Goal: Contribute content

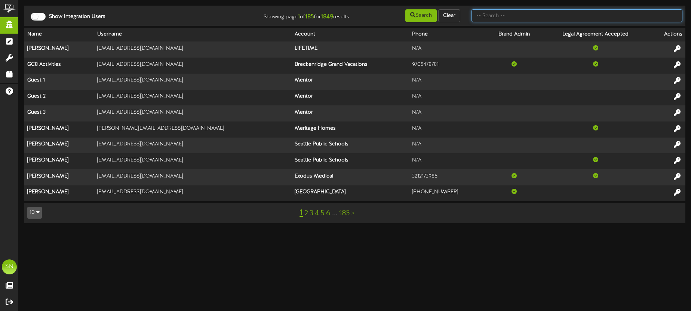
click at [533, 19] on input "text" at bounding box center [576, 15] width 211 height 13
type input "client success"
click at [516, 19] on input "client success" at bounding box center [576, 15] width 211 height 13
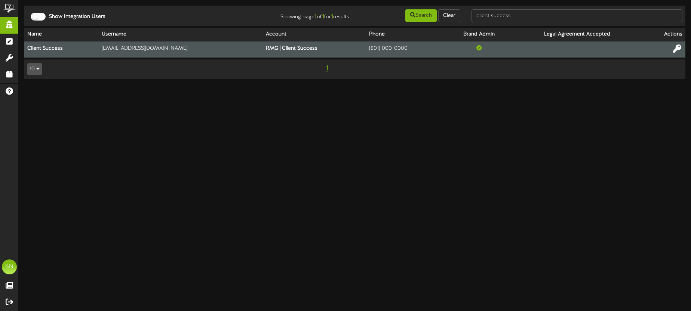
click at [677, 50] on icon at bounding box center [677, 48] width 8 height 8
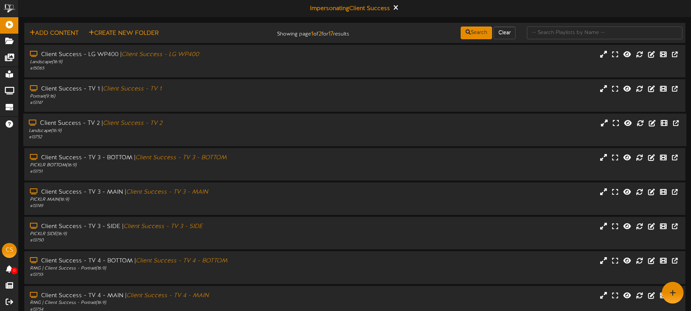
click at [192, 132] on div "Landscape ( 16:9 )" at bounding box center [161, 131] width 265 height 6
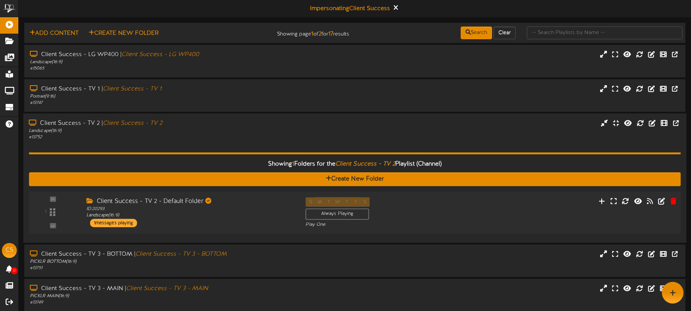
click at [249, 208] on div "ID: 20293 Landscape ( 16:9 )" at bounding box center [190, 212] width 208 height 13
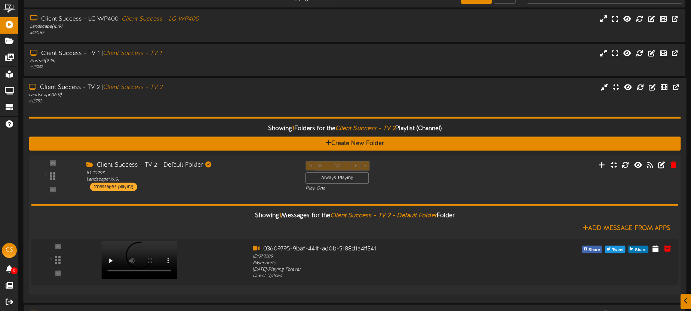
scroll to position [39, 0]
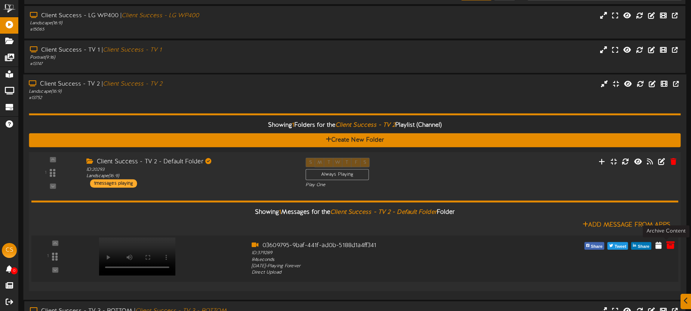
click at [669, 245] on icon at bounding box center [670, 245] width 8 height 8
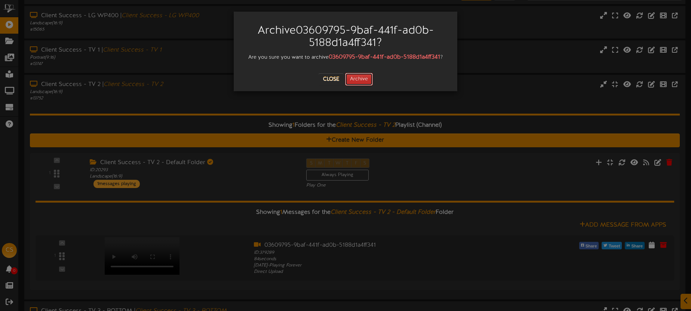
click at [363, 82] on button "Archive" at bounding box center [359, 79] width 28 height 13
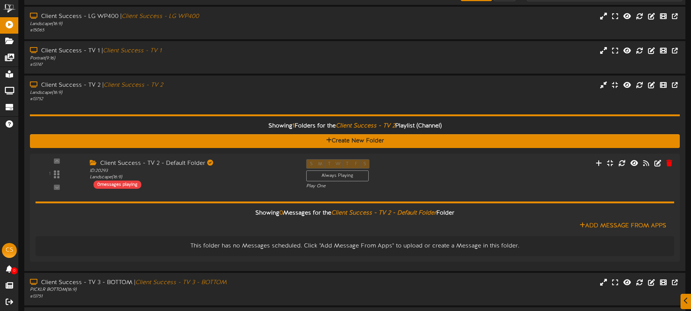
scroll to position [0, 0]
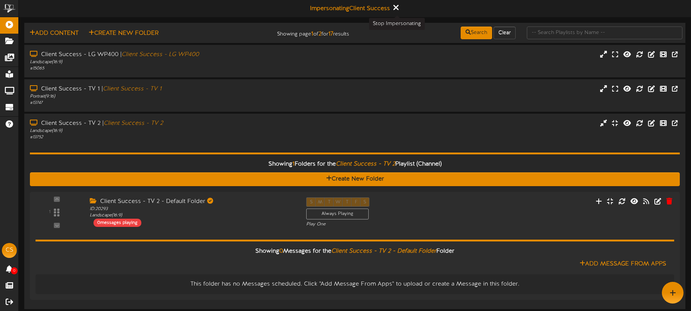
click at [397, 10] on icon at bounding box center [395, 7] width 5 height 8
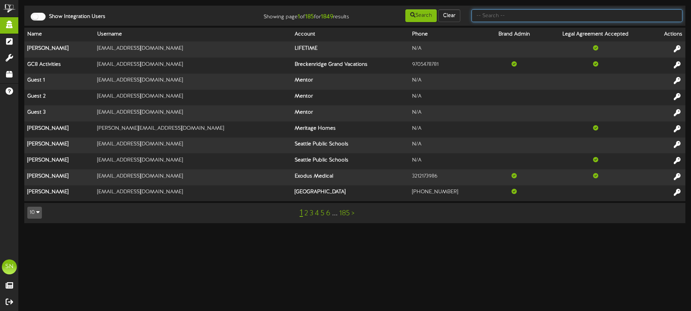
click at [489, 13] on input "text" at bounding box center [576, 15] width 211 height 13
type input "f"
type input "shane shorts"
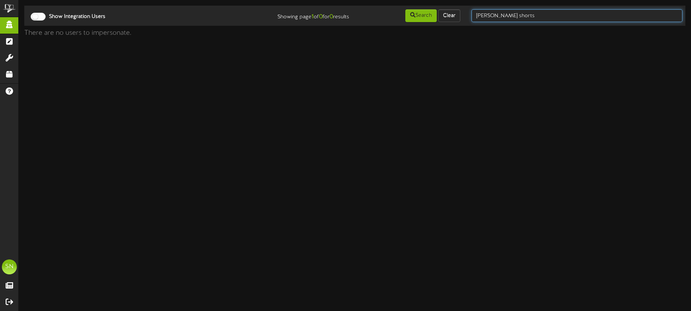
click at [525, 11] on input "shane shorts" at bounding box center [576, 15] width 211 height 13
click at [523, 16] on input "shane shorts" at bounding box center [576, 15] width 211 height 13
type input "shane short"
drag, startPoint x: 518, startPoint y: 18, endPoint x: 473, endPoint y: 14, distance: 45.4
click at [473, 14] on input "shane short" at bounding box center [576, 15] width 211 height 13
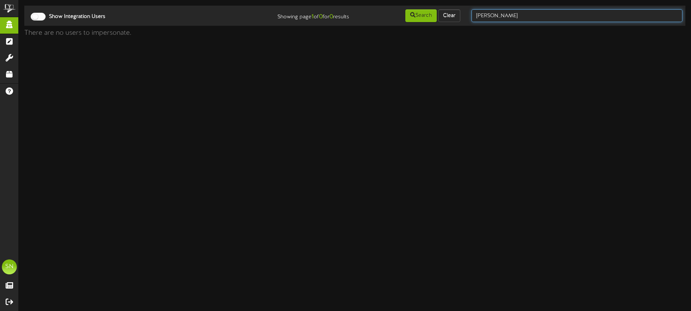
type input "shane"
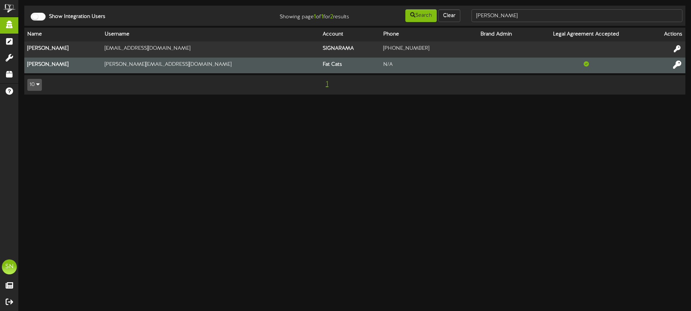
click at [674, 64] on icon at bounding box center [677, 64] width 8 height 8
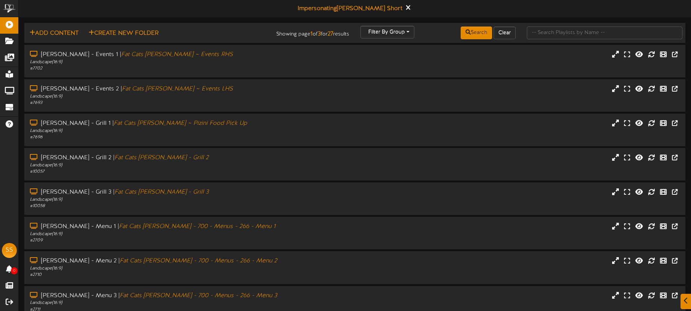
scroll to position [107, 0]
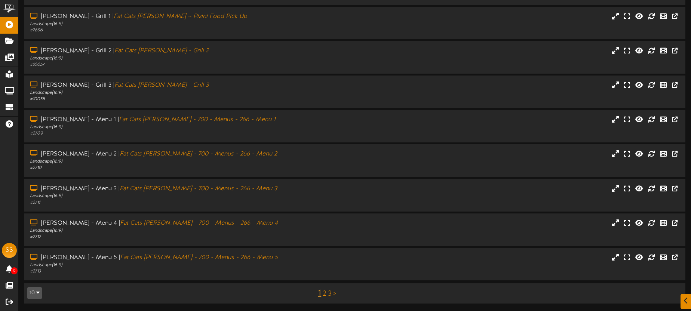
click at [324, 293] on link "2" at bounding box center [325, 294] width 4 height 8
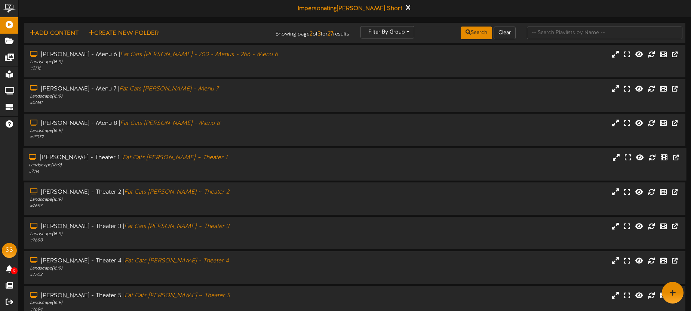
click at [204, 158] on div "Gilbert - Theater 1 | Fat Cats Gilbert ~ Theater 1" at bounding box center [161, 158] width 265 height 9
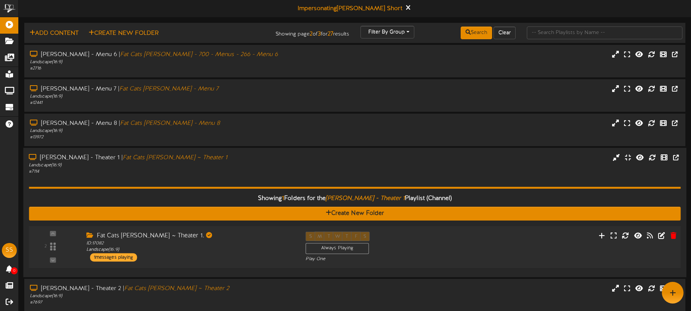
drag, startPoint x: 223, startPoint y: 254, endPoint x: 241, endPoint y: 231, distance: 29.5
click at [223, 254] on div "Fat Cats Gilbert ~ Theater 1. ID: 17082 Landscape ( 16:9 ) 1 messages playing" at bounding box center [189, 247] width 219 height 30
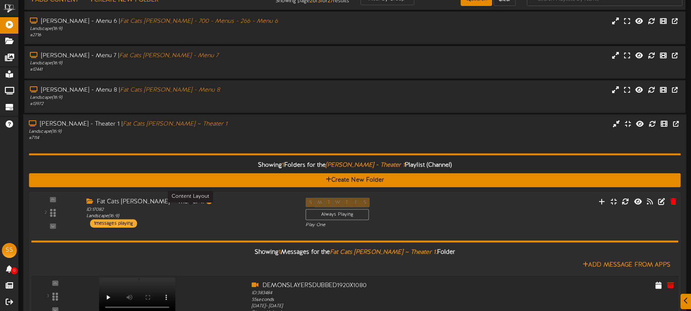
scroll to position [107, 0]
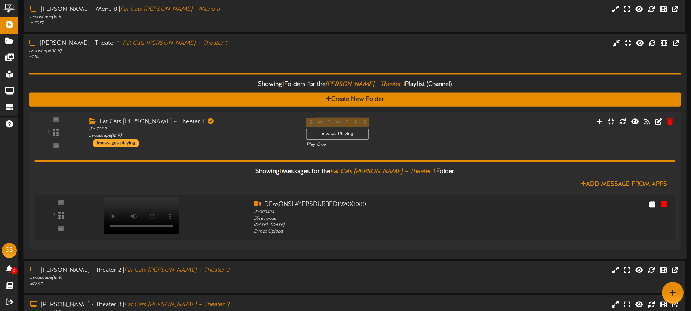
click at [186, 59] on div "# 7114" at bounding box center [161, 57] width 265 height 6
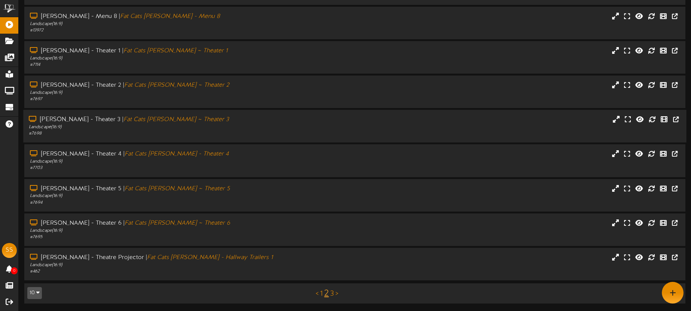
click at [186, 129] on div "Landscape ( 16:9 )" at bounding box center [161, 127] width 265 height 6
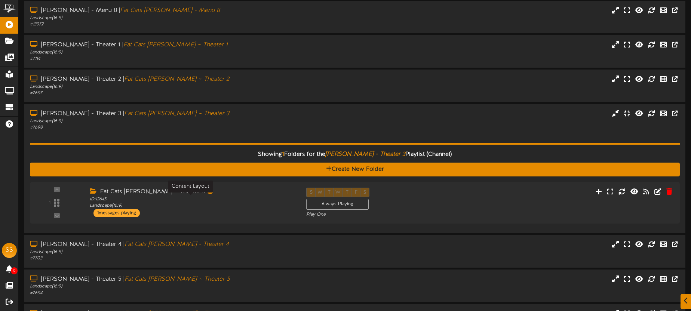
click at [223, 205] on div "ID: 12645 Landscape ( 16:9 )" at bounding box center [192, 202] width 205 height 13
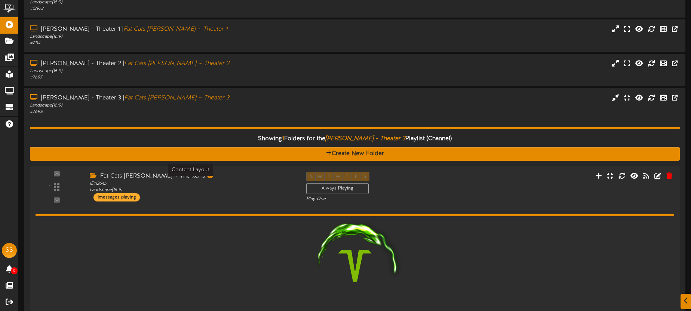
scroll to position [182, 0]
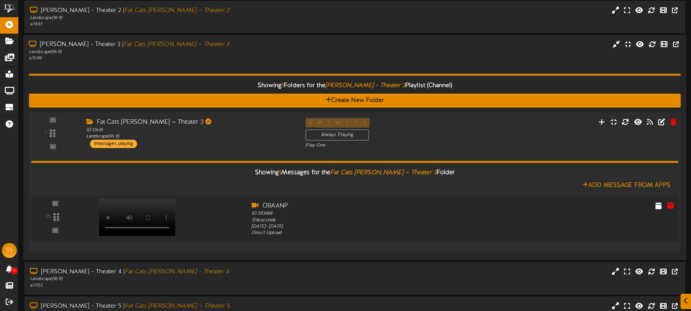
click at [141, 203] on video at bounding box center [137, 217] width 77 height 38
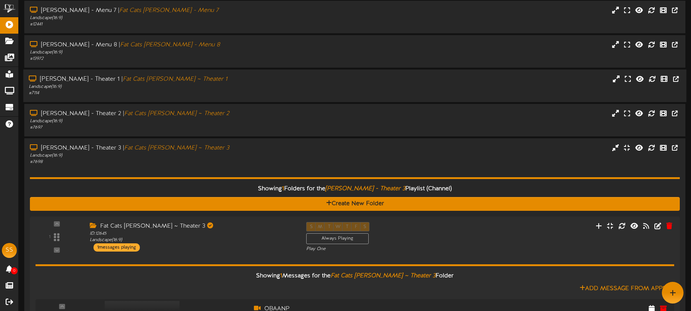
scroll to position [0, 0]
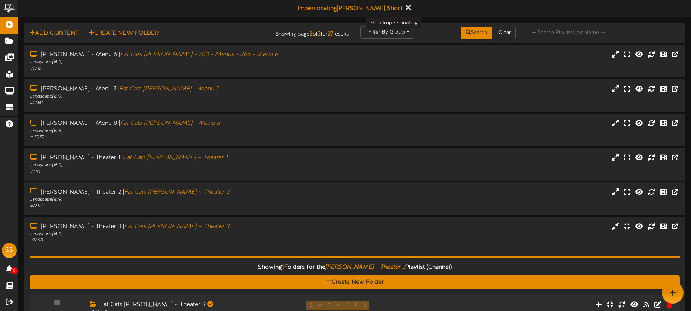
click at [405, 8] on icon at bounding box center [407, 7] width 5 height 8
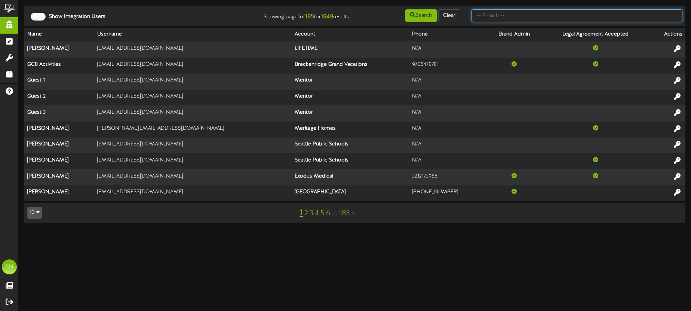
click at [512, 16] on input "text" at bounding box center [576, 15] width 211 height 13
type input "client"
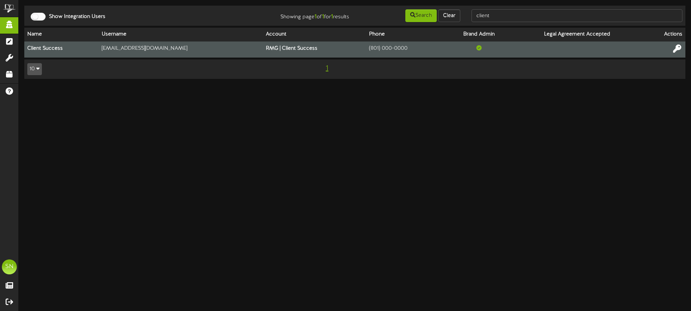
click at [674, 47] on icon at bounding box center [677, 48] width 8 height 8
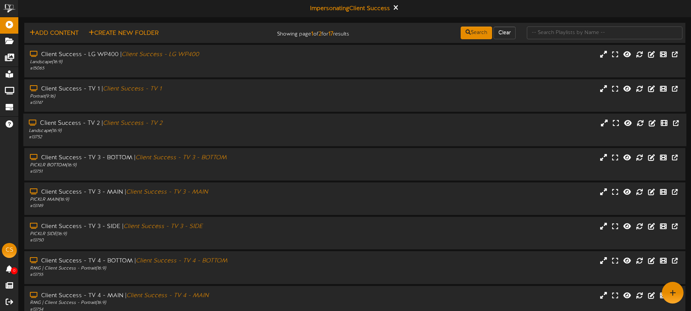
drag, startPoint x: 207, startPoint y: 131, endPoint x: 211, endPoint y: 129, distance: 4.6
click at [207, 131] on div "Landscape ( 16:9 )" at bounding box center [161, 131] width 265 height 6
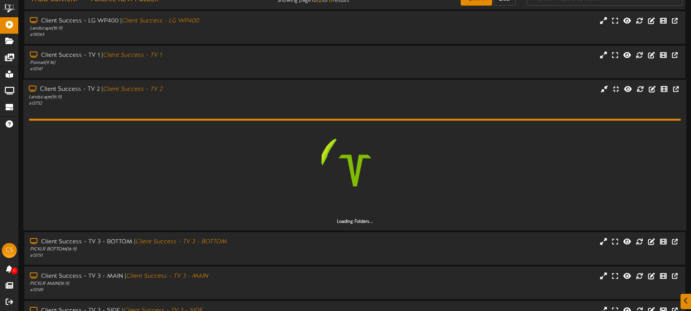
scroll to position [47, 0]
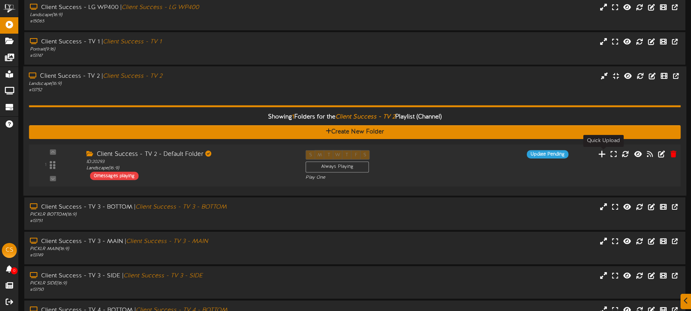
click at [605, 152] on icon at bounding box center [602, 153] width 8 height 8
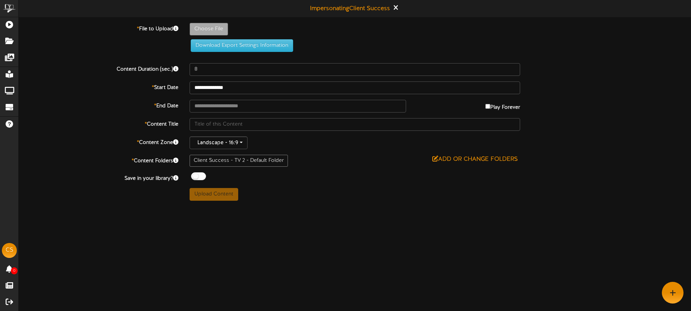
type input "**********"
type input "960e5b80-6ad4-4d85-93c0-b10708ad4523"
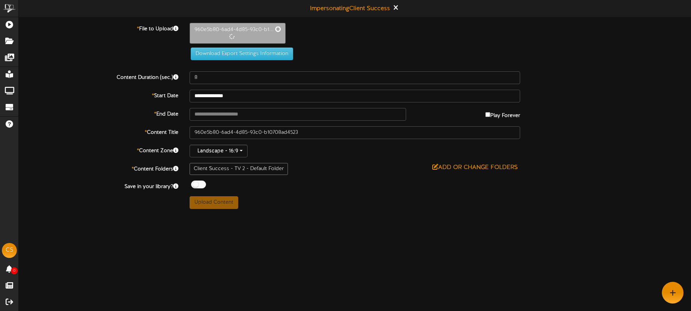
type input "124"
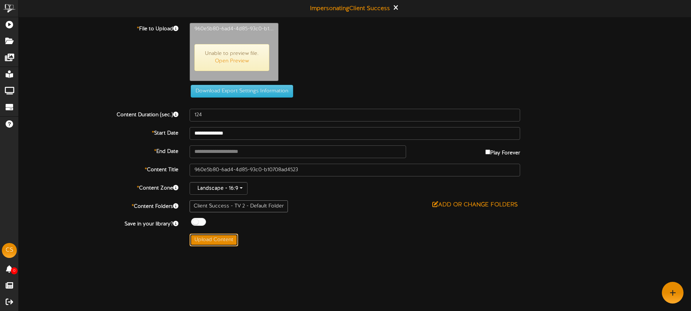
click at [220, 242] on button "Upload Content" at bounding box center [213, 240] width 49 height 13
type input "**********"
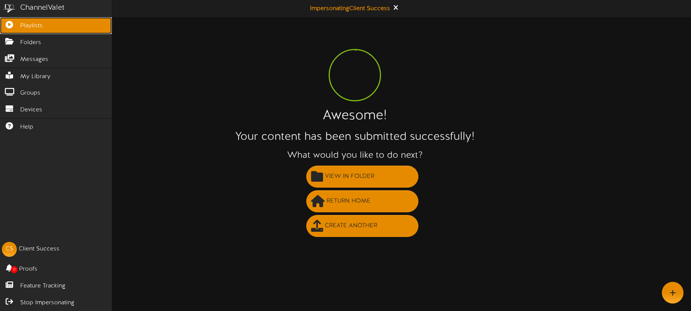
click at [18, 26] on icon at bounding box center [9, 24] width 19 height 6
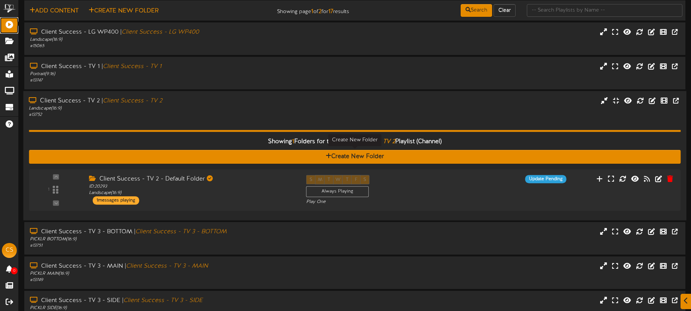
scroll to position [27, 0]
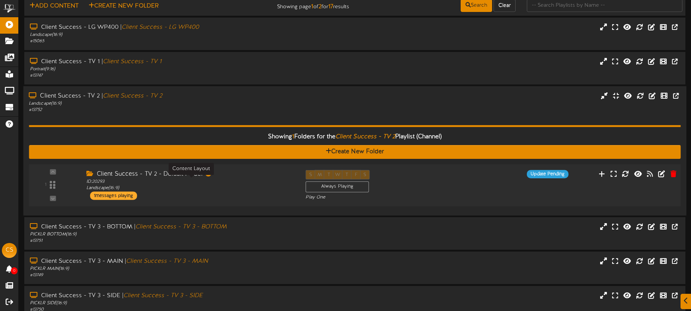
click at [235, 181] on div "ID: 20293 Landscape ( 16:9 )" at bounding box center [190, 185] width 208 height 13
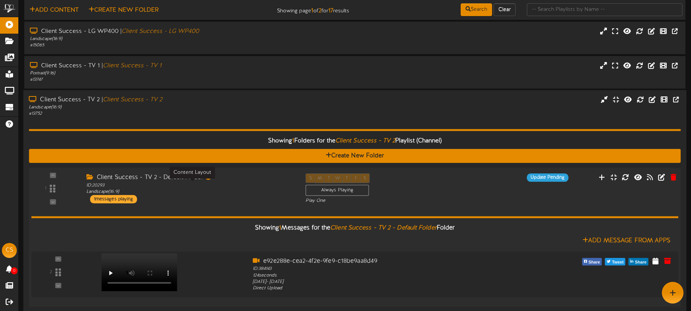
scroll to position [0, 0]
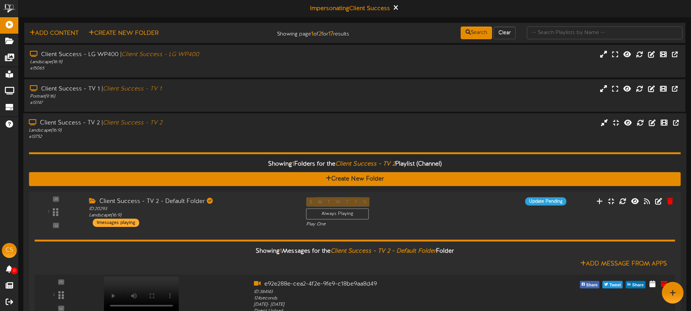
click at [280, 123] on div "Client Success - TV 2 | Client Success - TV 2" at bounding box center [161, 123] width 265 height 9
